Goal: Information Seeking & Learning: Learn about a topic

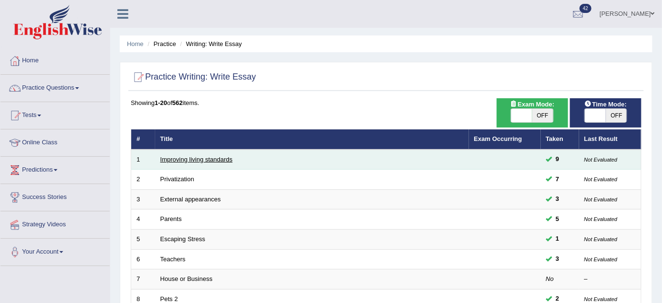
click at [217, 157] on link "Improving living standards" at bounding box center [197, 159] width 72 height 7
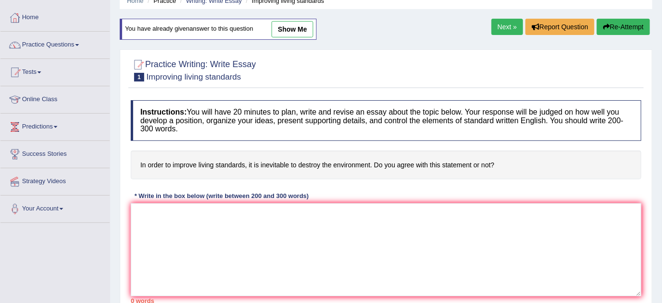
click at [501, 28] on link "Next »" at bounding box center [508, 27] width 32 height 16
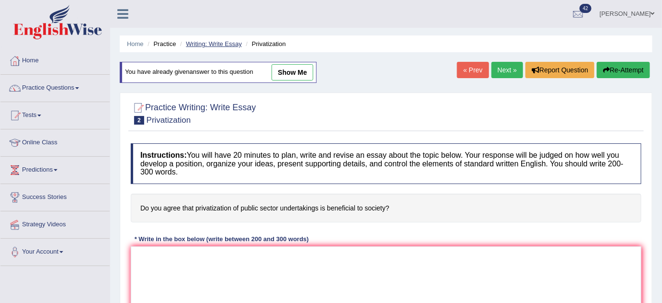
click at [232, 41] on link "Writing: Write Essay" at bounding box center [214, 43] width 56 height 7
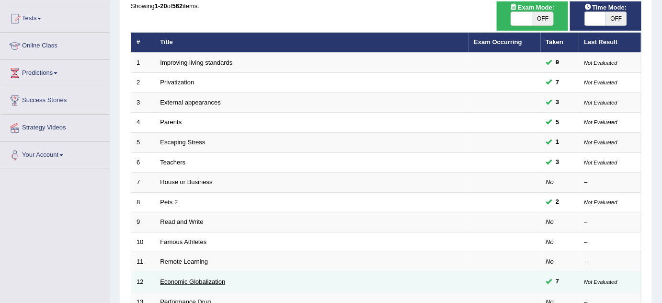
scroll to position [87, 0]
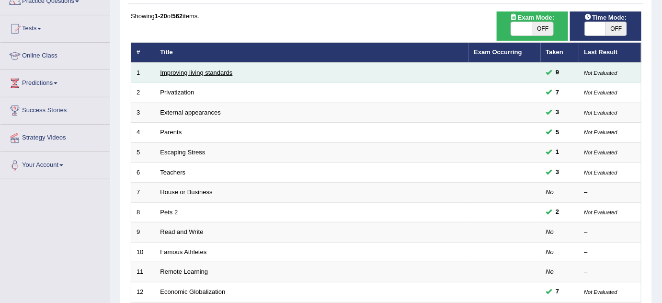
click at [191, 72] on link "Improving living standards" at bounding box center [197, 72] width 72 height 7
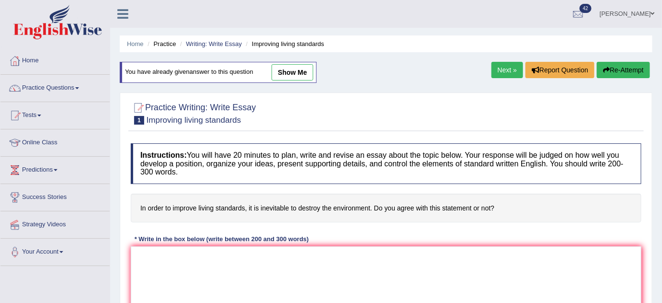
click at [495, 75] on link "Next »" at bounding box center [508, 70] width 32 height 16
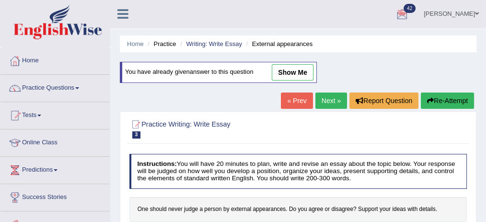
drag, startPoint x: 638, startPoint y: 0, endPoint x: 314, endPoint y: 135, distance: 350.2
click at [314, 136] on h2 "Practice Writing: Write Essay 3 External appearances" at bounding box center [233, 128] width 209 height 20
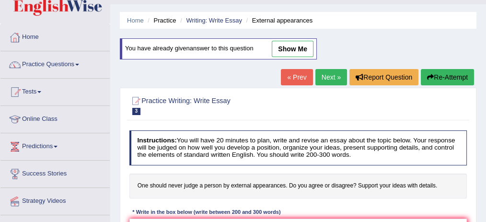
scroll to position [64, 0]
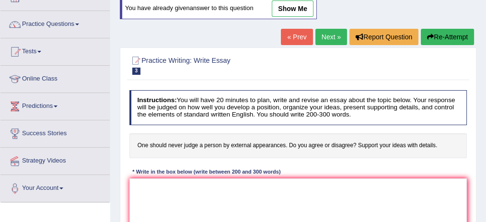
click at [334, 31] on link "Next »" at bounding box center [331, 37] width 32 height 16
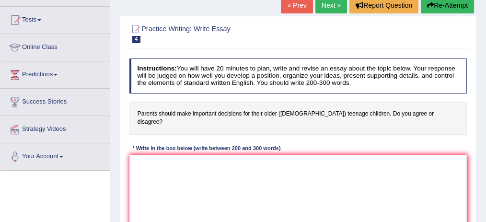
scroll to position [96, 0]
click at [331, 7] on link "Next »" at bounding box center [331, 5] width 32 height 16
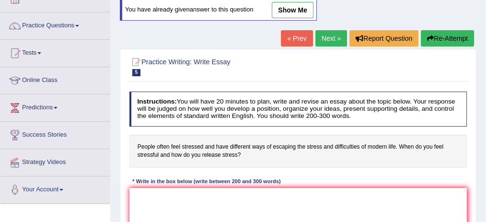
scroll to position [64, 0]
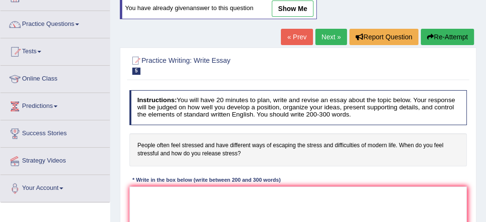
click at [288, 30] on link "« Prev" at bounding box center [297, 37] width 32 height 16
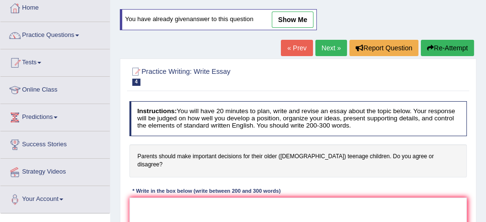
scroll to position [64, 0]
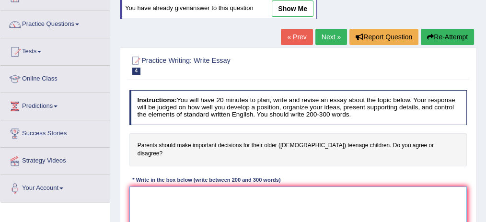
click at [193, 188] on textarea at bounding box center [298, 225] width 338 height 79
paste textarea "One of the (primary advantages/ main causes / major problems) of (essay topic) …"
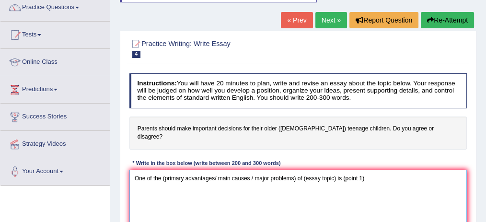
scroll to position [96, 0]
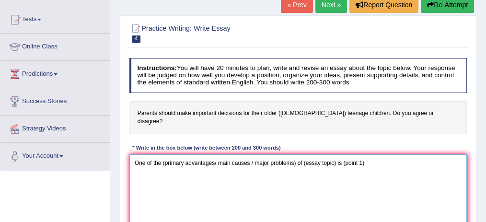
click at [165, 154] on textarea "One of the (primary advantages/ main causes / major problems) of (essay topic) …" at bounding box center [298, 193] width 338 height 79
drag, startPoint x: 212, startPoint y: 152, endPoint x: 295, endPoint y: 153, distance: 82.9
click at [295, 154] on textarea "One of the primary advantagesof (essay topic) is (point 1)" at bounding box center [298, 193] width 338 height 79
click at [267, 157] on textarea "One of the primary advantagesof (essay topic) is (point 1)" at bounding box center [298, 193] width 338 height 79
click at [218, 166] on textarea "One of the primary advantagesof (essay topic) is (point 1)" at bounding box center [298, 193] width 338 height 79
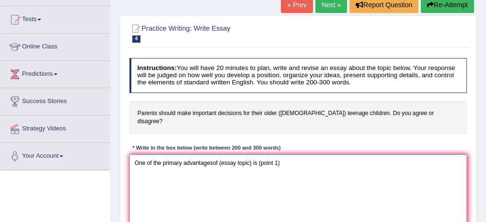
click at [221, 159] on textarea "One of the primary advantagesof (essay topic) is (point 1)" at bounding box center [298, 193] width 338 height 79
click at [220, 154] on textarea "One of the primary advantagesof (essay topic) is (point 1)" at bounding box center [298, 193] width 338 height 79
click at [212, 154] on textarea "One of the primary advantagesof (essay topic) is (point 1)" at bounding box center [298, 193] width 338 height 79
drag, startPoint x: 259, startPoint y: 151, endPoint x: 286, endPoint y: 160, distance: 28.5
click at [286, 160] on textarea "One of the primary advantages of (essay topic) is (point 1)" at bounding box center [298, 193] width 338 height 79
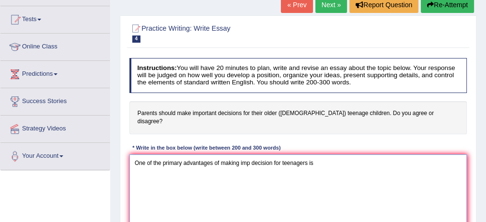
click at [323, 155] on textarea "One of the primary advantages of making imp decision for teenagers is" at bounding box center [298, 193] width 338 height 79
drag, startPoint x: 317, startPoint y: 150, endPoint x: 373, endPoint y: 153, distance: 56.6
click at [373, 154] on textarea "One of the primary advantages of making imp decision for teenagers is" at bounding box center [298, 193] width 338 height 79
drag, startPoint x: 315, startPoint y: 152, endPoint x: 475, endPoint y: 140, distance: 160.5
click at [475, 140] on div "Practice Writing: Write Essay 4 Parents Instructions: You will have 20 minutes …" at bounding box center [298, 140] width 357 height 251
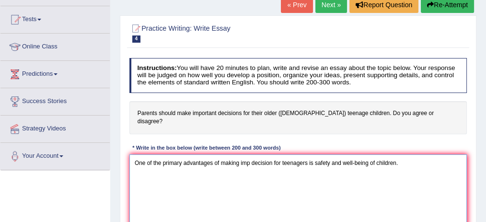
drag, startPoint x: 339, startPoint y: 173, endPoint x: 340, endPoint y: 166, distance: 6.3
click at [339, 172] on textarea "One of the primary advantages of making imp decision for teenagers is safety an…" at bounding box center [298, 193] width 338 height 79
click at [343, 154] on textarea "One of the primary advantages of making imp decision for teenagers is safety an…" at bounding box center [298, 193] width 338 height 79
click at [313, 154] on textarea "One of the primary advantages of making imp decision for teenagers is safety an…" at bounding box center [298, 193] width 338 height 79
drag, startPoint x: 311, startPoint y: 154, endPoint x: 307, endPoint y: 150, distance: 5.5
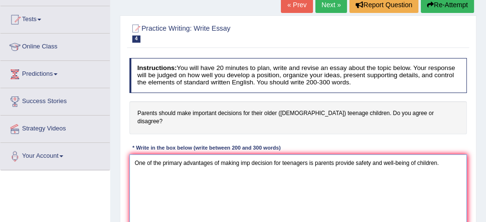
click at [307, 154] on textarea "One of the primary advantages of making imp decision for teenagers is parents p…" at bounding box center [298, 193] width 338 height 79
drag, startPoint x: 356, startPoint y: 150, endPoint x: 326, endPoint y: 152, distance: 29.8
click at [326, 154] on textarea "One of the primary advantages of making imp decision for teenagers is parents p…" at bounding box center [298, 193] width 338 height 79
click at [400, 172] on textarea "One of the primary advantages of making imp decision for teenagers is parents p…" at bounding box center [298, 193] width 338 height 79
drag, startPoint x: 315, startPoint y: 153, endPoint x: 437, endPoint y: 153, distance: 121.7
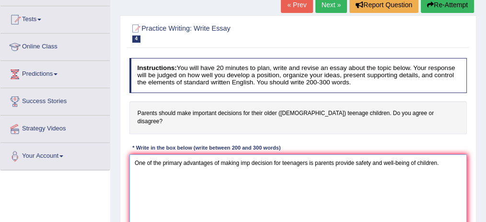
click at [437, 154] on textarea "One of the primary advantages of making imp decision for teenagers is parents p…" at bounding box center [298, 193] width 338 height 79
click at [332, 154] on textarea "One of the primary advantages of making imp decision for teenagers is parents p…" at bounding box center [298, 193] width 338 height 79
click at [313, 154] on textarea "One of the primary advantages of making imp decision for teenagers is parents p…" at bounding box center [298, 193] width 338 height 79
click at [147, 164] on textarea "One of the primary advantages of making imp decision for teenagers is that pare…" at bounding box center [298, 193] width 338 height 79
click at [452, 154] on textarea "One of the primary advantages of making imp decision for teenagers is that pare…" at bounding box center [298, 193] width 338 height 79
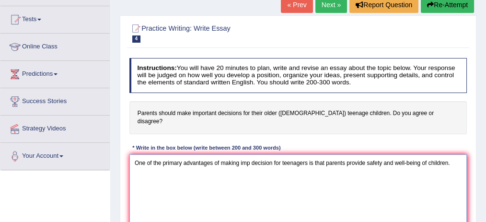
paste textarea "This is further supported by the fact that"
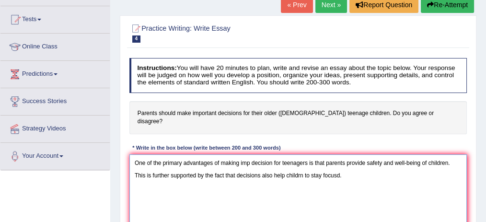
drag, startPoint x: 324, startPoint y: 153, endPoint x: 316, endPoint y: 153, distance: 8.6
click at [316, 154] on textarea "One of the primary advantages of making imp decision for teenagers is that pare…" at bounding box center [298, 193] width 338 height 79
drag, startPoint x: 326, startPoint y: 153, endPoint x: 428, endPoint y: 141, distance: 102.8
click at [428, 141] on div "Instructions: You will have 20 minutes to plan, write and revise an essay about…" at bounding box center [298, 149] width 342 height 190
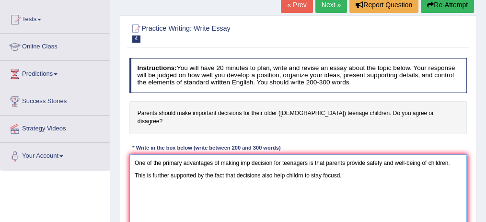
drag, startPoint x: 318, startPoint y: 150, endPoint x: 314, endPoint y: 160, distance: 9.7
click at [316, 154] on textarea "One of the primary advantages of making imp decision for teenagers is that pare…" at bounding box center [298, 193] width 338 height 79
type textarea "One of the primary advantages of making imp decision for teenagers is that pare…"
